Goal: Transaction & Acquisition: Purchase product/service

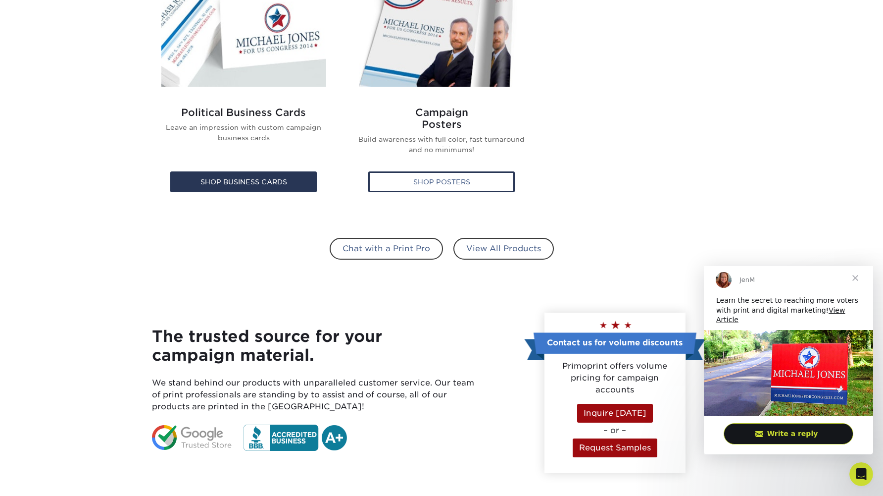
scroll to position [1020, 0]
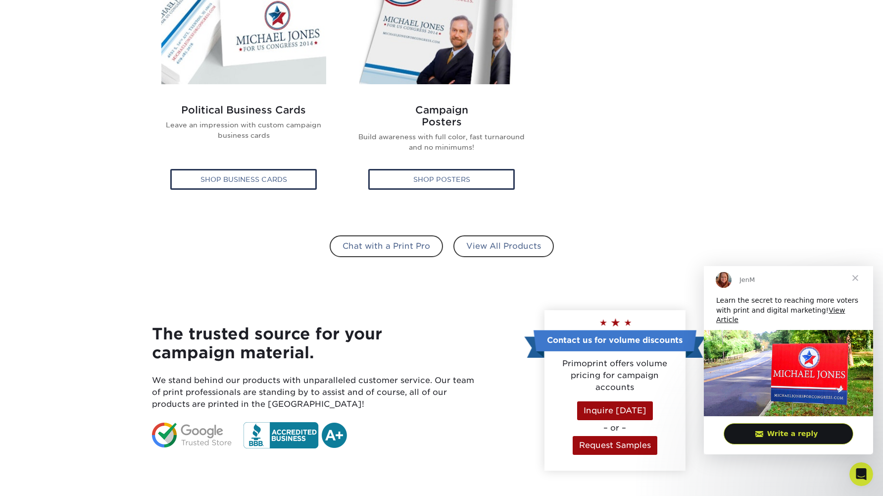
click at [860, 280] on span "Close" at bounding box center [856, 278] width 36 height 36
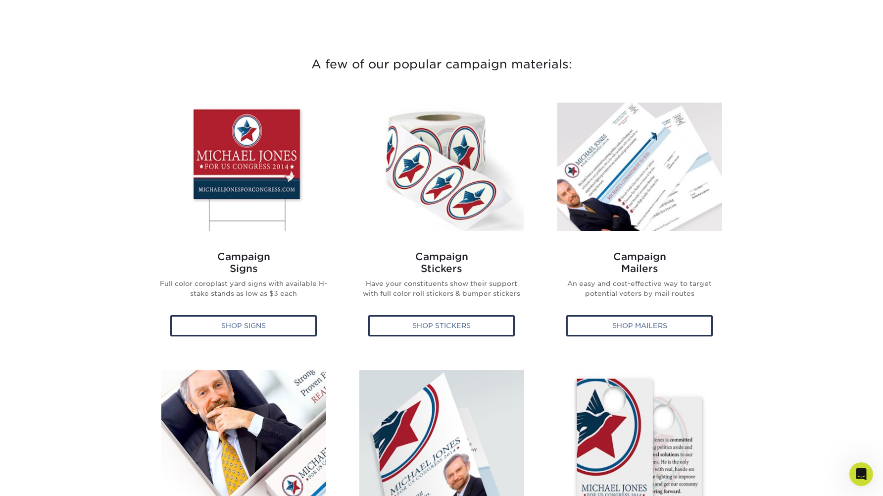
scroll to position [341, 0]
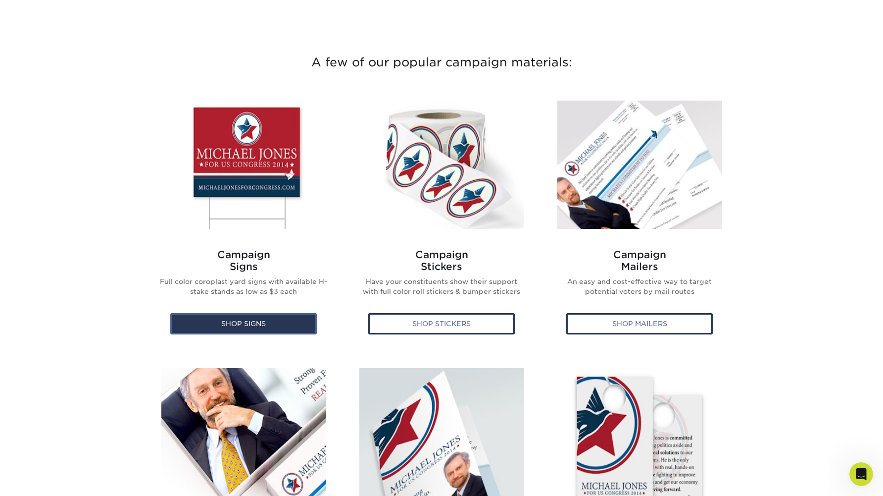
click at [245, 321] on div "Shop Signs" at bounding box center [243, 323] width 147 height 21
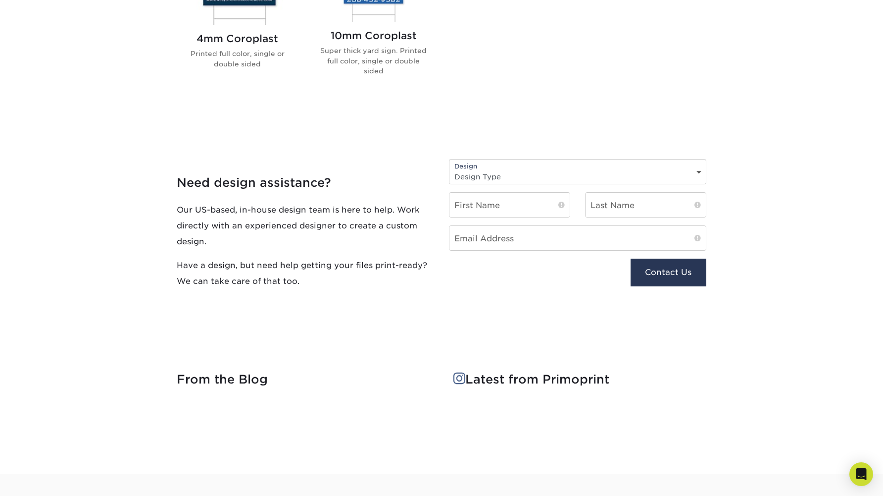
scroll to position [478, 0]
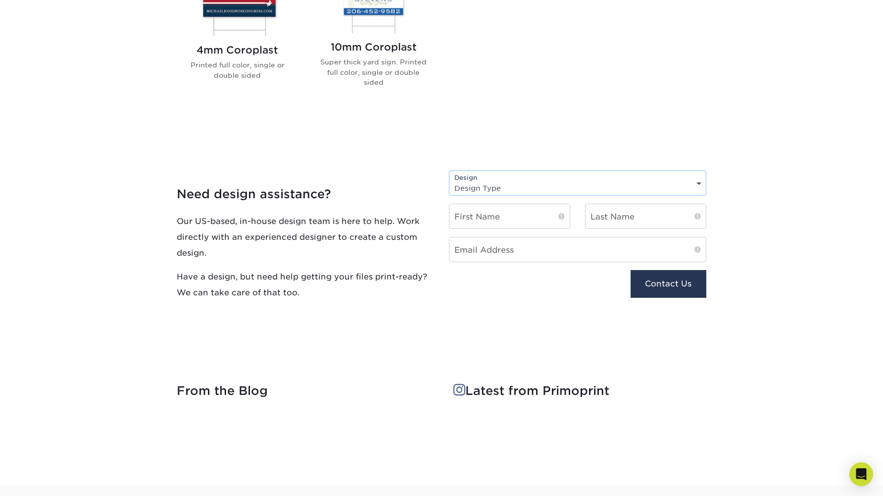
select select "New Design"
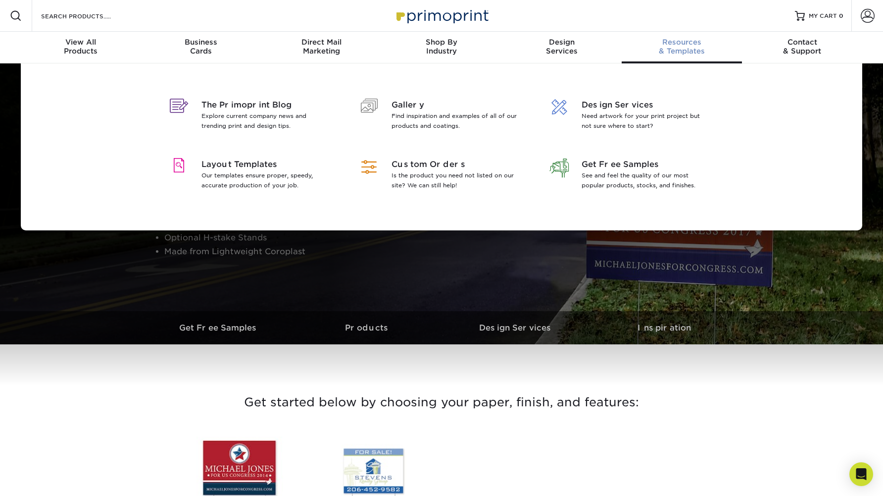
scroll to position [0, 0]
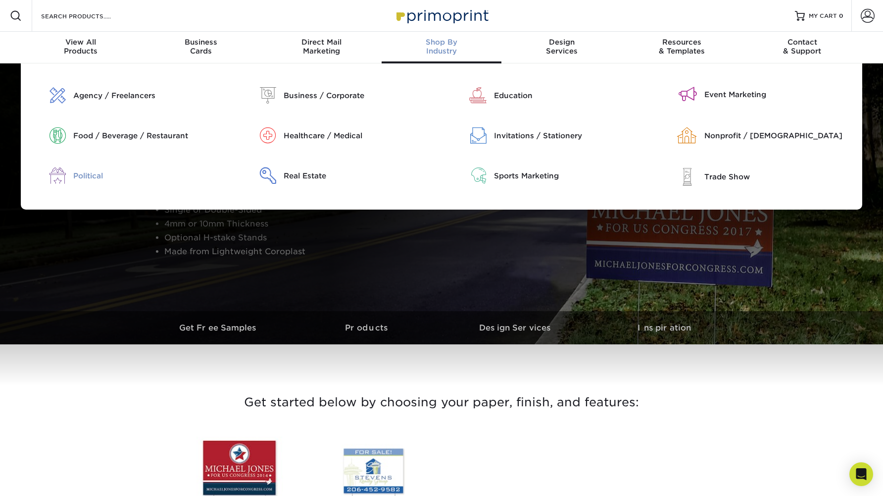
click at [89, 174] on div "Political" at bounding box center [148, 175] width 151 height 11
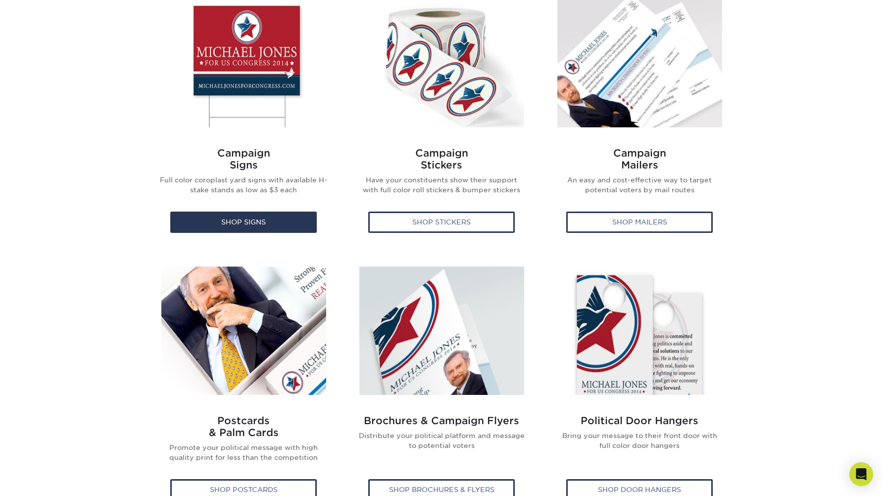
scroll to position [443, 0]
click at [235, 45] on img at bounding box center [243, 63] width 165 height 128
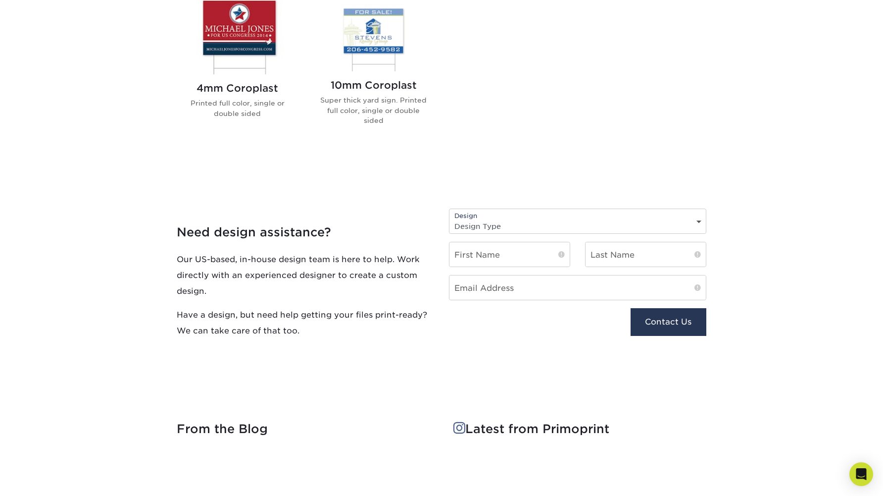
scroll to position [440, 0]
click at [234, 19] on img at bounding box center [237, 35] width 112 height 78
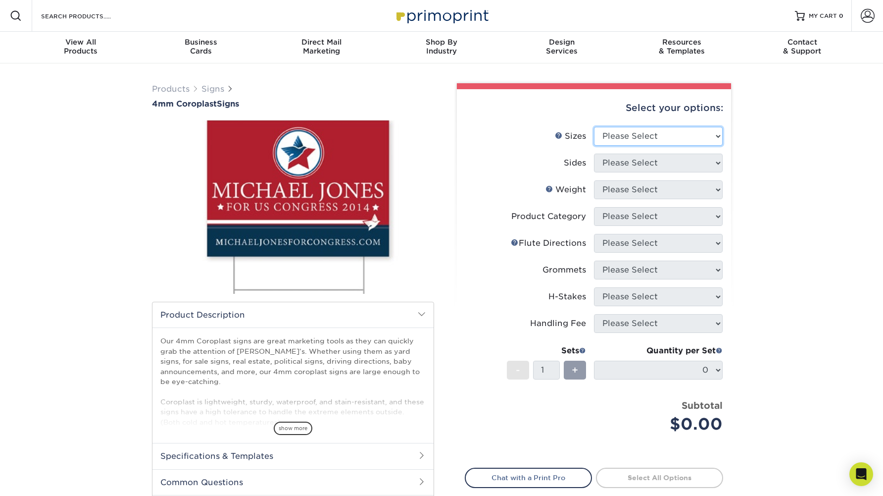
select select "24.00x36.00"
select select "32d3c223-f82c-492b-b915-ba065a00862f"
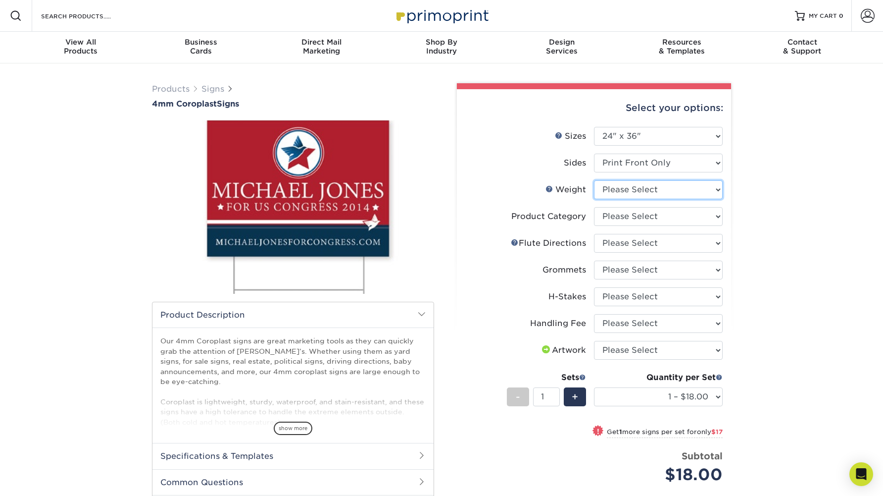
select select "4CORO"
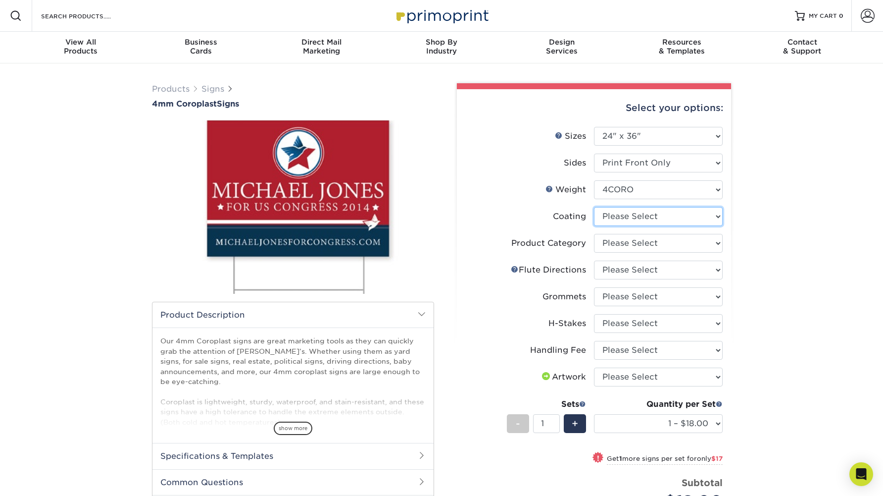
select select "3e7618de-abca-4bda-9f97-8b9129e913d8"
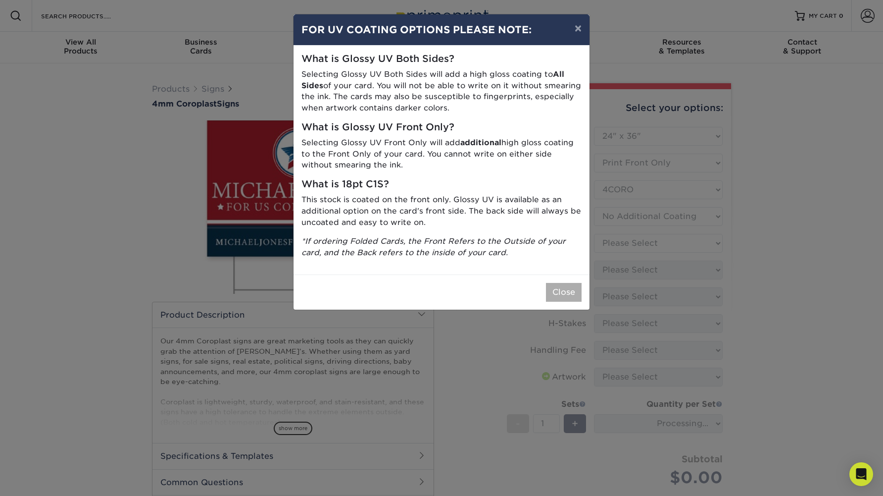
click at [553, 285] on button "Close" at bounding box center [564, 292] width 36 height 19
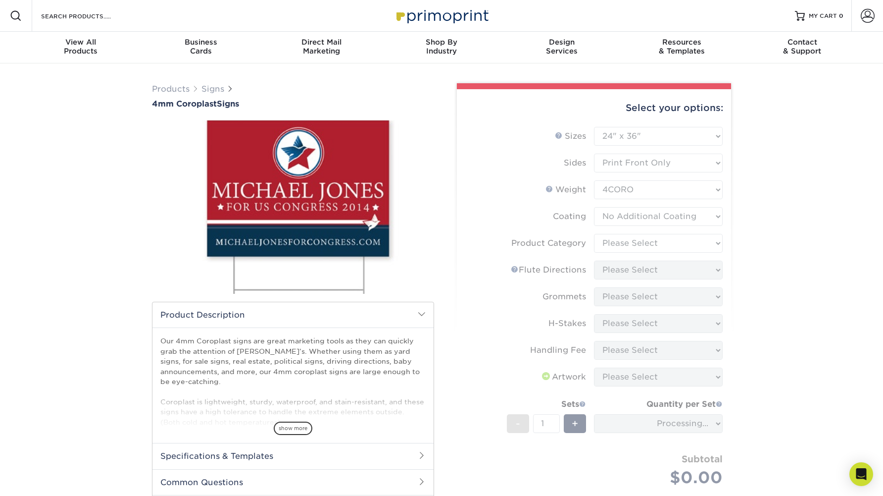
click at [713, 245] on form "Sizes Help Sizes Please Select 12" x 18" 18" x 24" 24" x 24" 24" x 36" Sides Pl…" at bounding box center [594, 318] width 258 height 383
click at [717, 243] on form "Sizes Help Sizes Please Select 12" x 18" 18" x 24" 24" x 24" 24" x 36" Sides Pl…" at bounding box center [594, 318] width 258 height 383
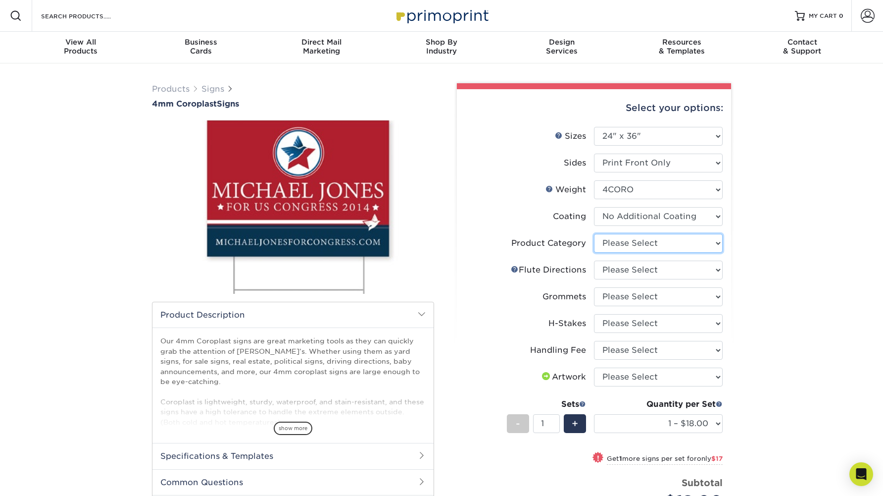
select select "b3582ed5-6912-492c-8440-2cc51afdb8e1"
select select "90d329df-db80-4206-b821-ff9d3f363977"
select select "8c85e97e-8b3a-46d2-b88d-acee5fa20222"
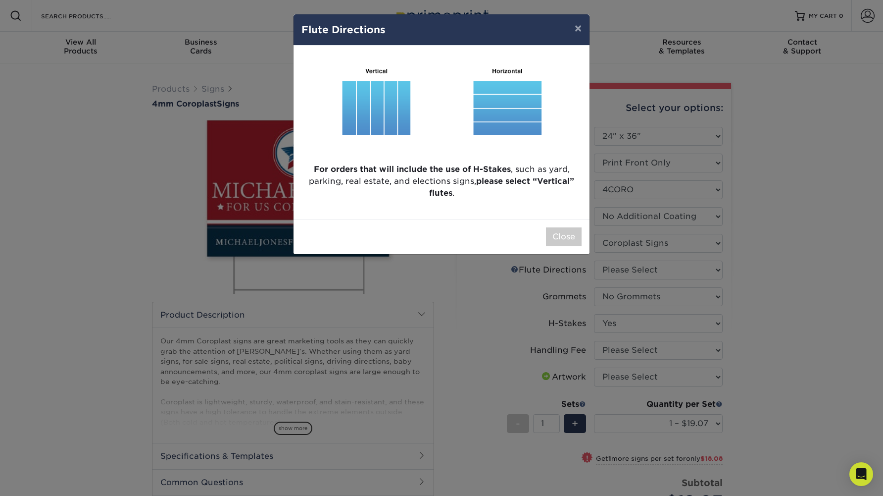
click at [492, 101] on img at bounding box center [442, 104] width 280 height 102
click at [494, 121] on img at bounding box center [442, 104] width 280 height 102
click at [366, 103] on img at bounding box center [442, 104] width 280 height 102
click at [377, 89] on img at bounding box center [442, 104] width 280 height 102
click at [575, 30] on button "×" at bounding box center [578, 28] width 23 height 28
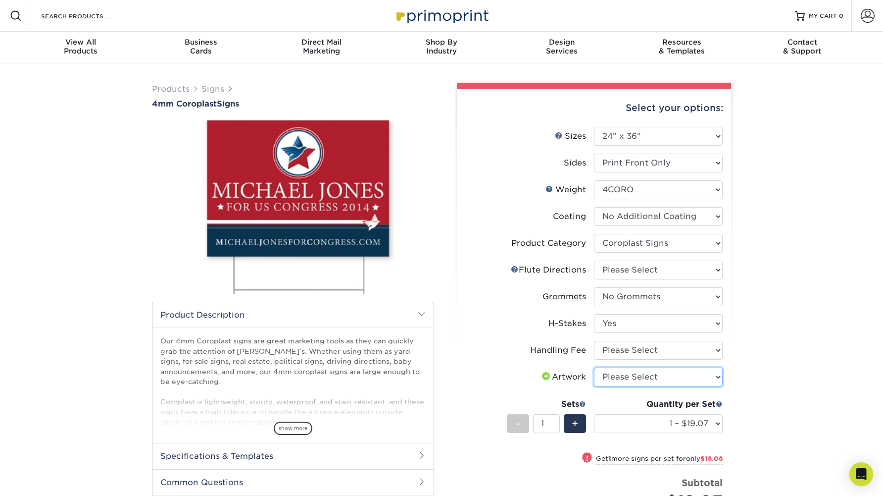
select select "upload"
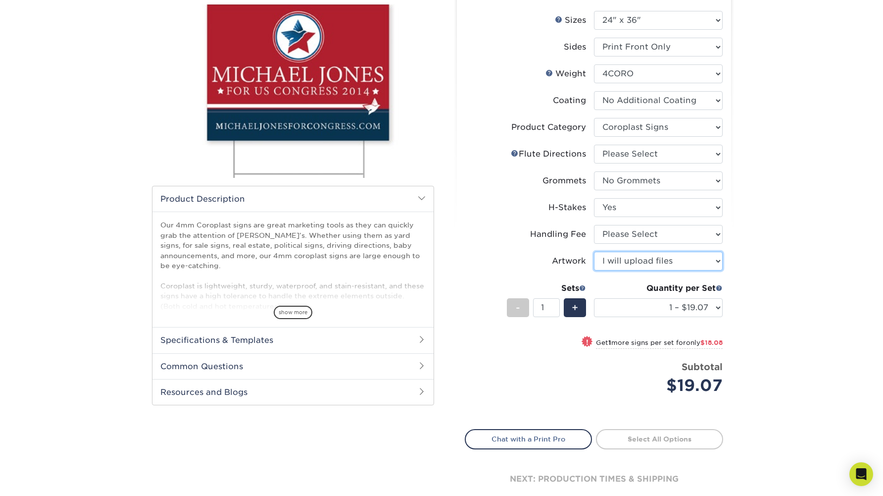
scroll to position [116, 0]
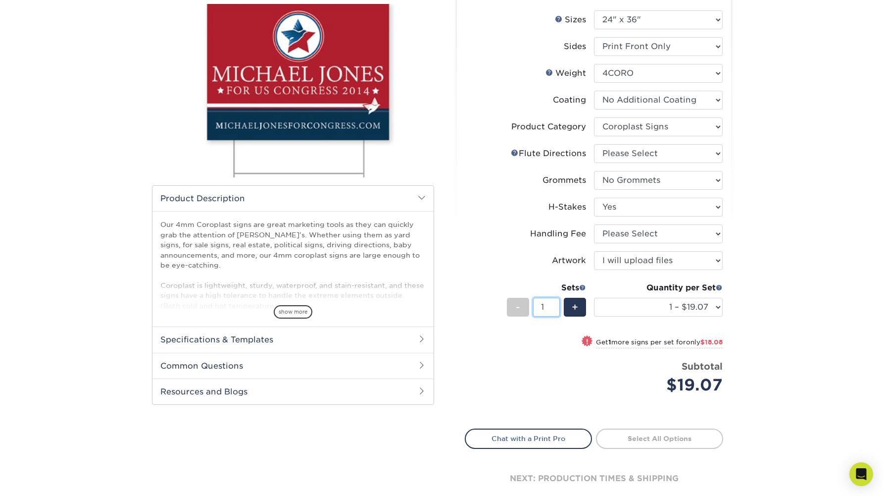
click at [546, 307] on input "1" at bounding box center [546, 307] width 26 height 19
click at [537, 306] on input "1" at bounding box center [546, 307] width 26 height 19
type input "50"
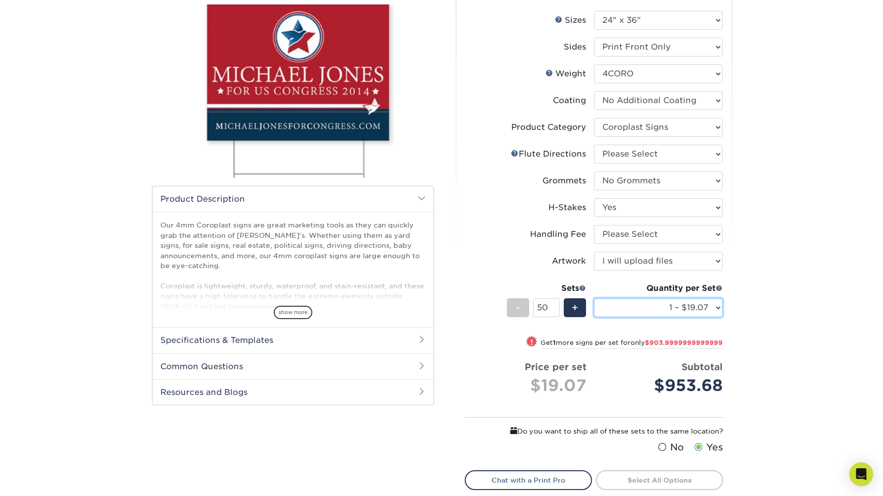
select select "50 – $819.67"
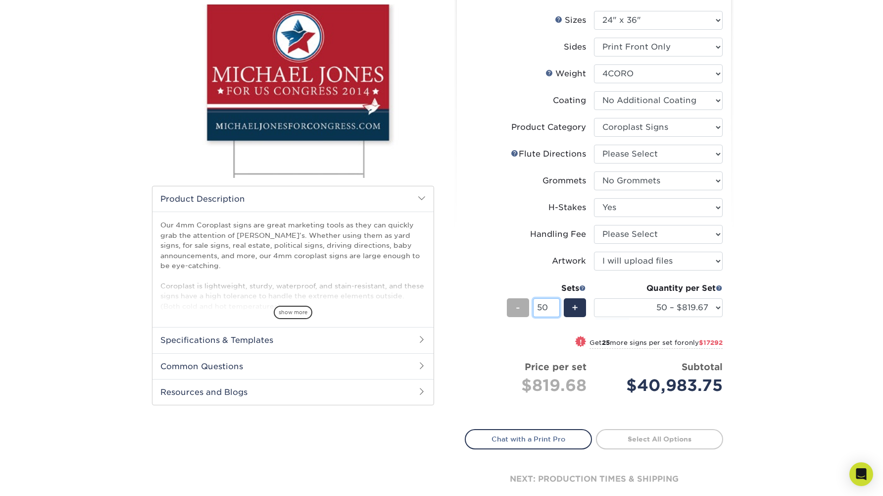
drag, startPoint x: 547, startPoint y: 308, endPoint x: 529, endPoint y: 309, distance: 17.8
click at [529, 309] on div "- 50 +" at bounding box center [546, 309] width 79 height 22
click at [801, 312] on div "Products Signs 4mm Coroplast Signs /" at bounding box center [441, 246] width 883 height 597
click at [553, 307] on input "1" at bounding box center [546, 307] width 26 height 19
type input "2"
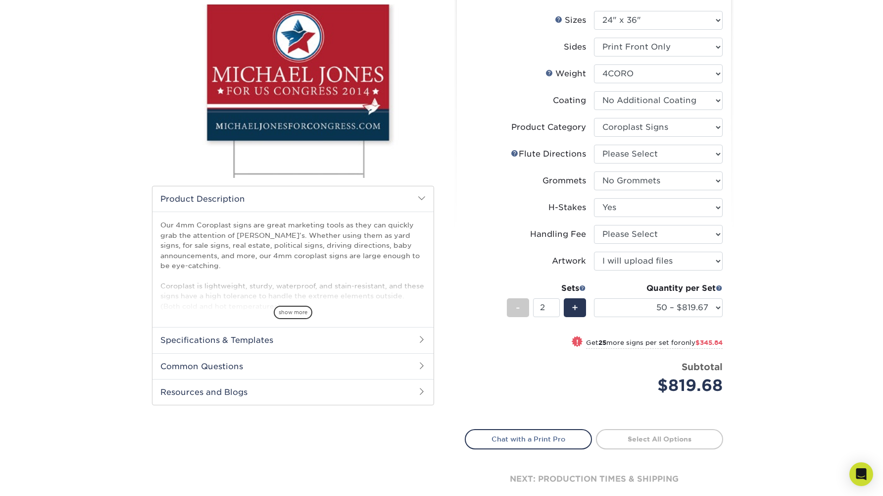
click at [781, 353] on div "Products Signs 4mm Coroplast Signs /" at bounding box center [441, 246] width 883 height 597
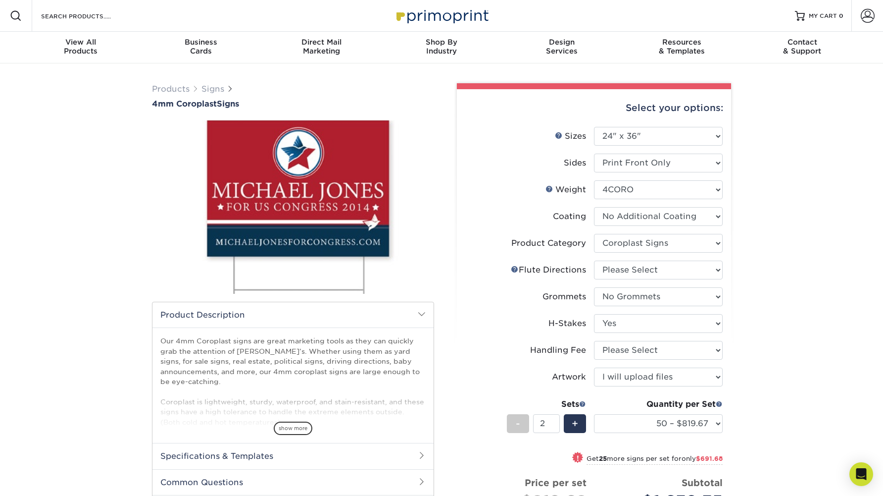
scroll to position [0, 0]
